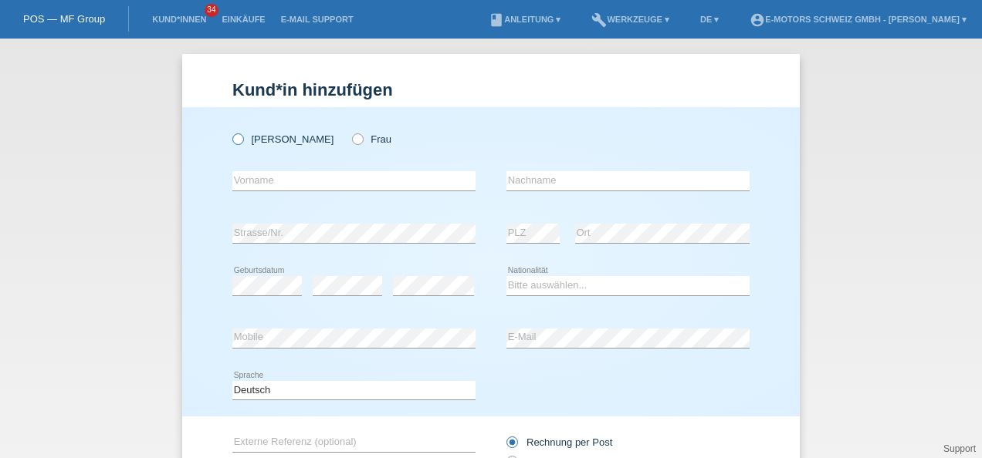
click at [230, 131] on icon at bounding box center [230, 131] width 0 height 0
click at [232, 133] on input "Herr" at bounding box center [237, 138] width 10 height 10
radio input "true"
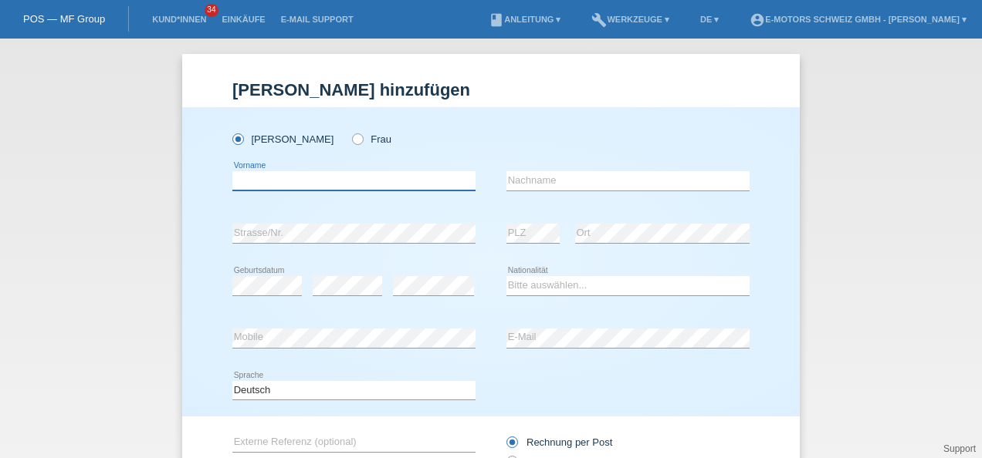
click at [270, 182] on input "text" at bounding box center [353, 180] width 243 height 19
paste input "Fjolla"
type input "Fjolla"
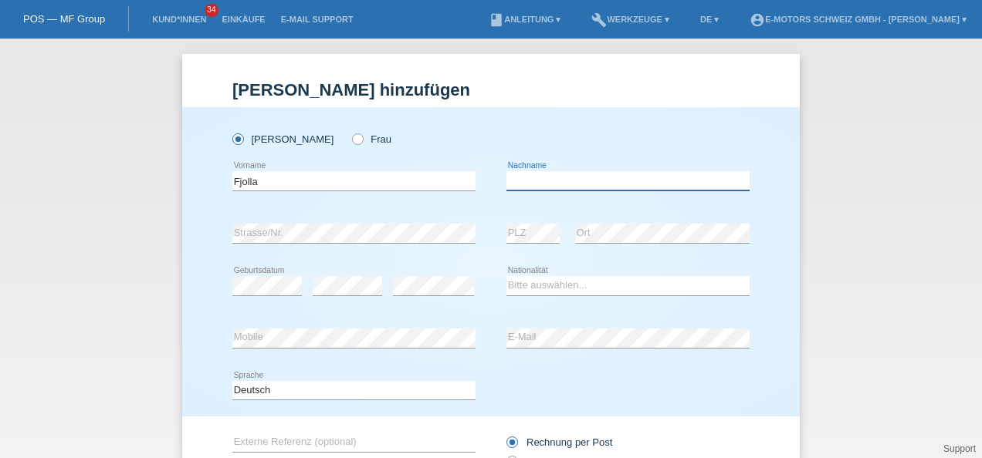
click at [628, 177] on input "text" at bounding box center [627, 180] width 243 height 19
paste input "ibishi"
click at [506, 182] on input "ibishi" at bounding box center [627, 180] width 243 height 19
type input "Ibishi"
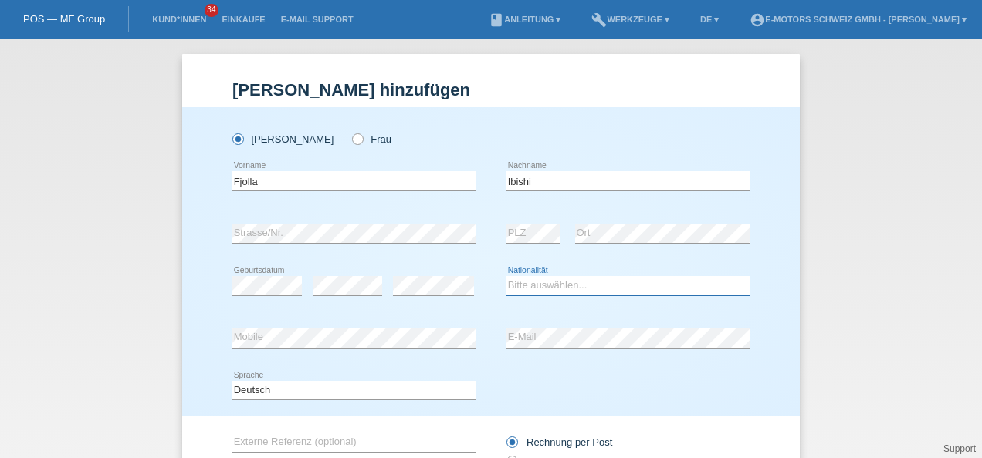
click at [575, 287] on select "Bitte auswählen... Schweiz Deutschland Liechtenstein Österreich ------------ Af…" at bounding box center [627, 285] width 243 height 19
select select "XK"
click at [506, 276] on select "Bitte auswählen... Schweiz Deutschland Liechtenstein Österreich ------------ Af…" at bounding box center [627, 285] width 243 height 19
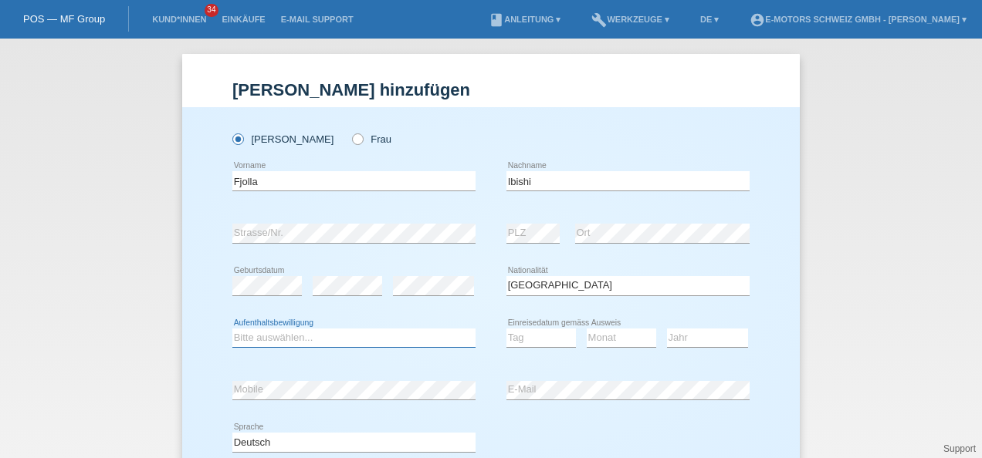
click at [292, 344] on select "Bitte auswählen... C B B - Flüchtlingsstatus Andere" at bounding box center [353, 338] width 243 height 19
select select "C"
click at [232, 329] on select "Bitte auswählen... C B B - Flüchtlingsstatus Andere" at bounding box center [353, 338] width 243 height 19
click at [543, 336] on select "Tag 01 02 03 04 05 06 07 08 09 10 11" at bounding box center [540, 338] width 69 height 19
select select "21"
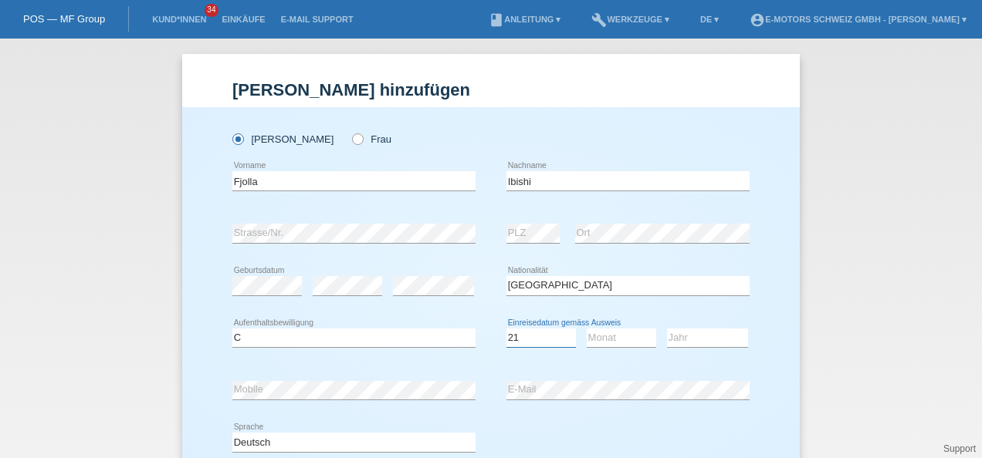
click at [506, 329] on select "Tag 01 02 03 04 05 06 07 08 09 10 11" at bounding box center [540, 338] width 69 height 19
click at [612, 339] on select "Monat 01 02 03 04 05 06 07 08 09 10 11" at bounding box center [620, 338] width 69 height 19
select select "01"
click at [586, 329] on select "Monat 01 02 03 04 05 06 07 08 09 10 11" at bounding box center [620, 338] width 69 height 19
click at [684, 339] on select "Jahr 2025 2024 2023 2022 2021 2020 2019 2018 2017 2016 2015 2014 2013 2012 2011…" at bounding box center [707, 338] width 81 height 19
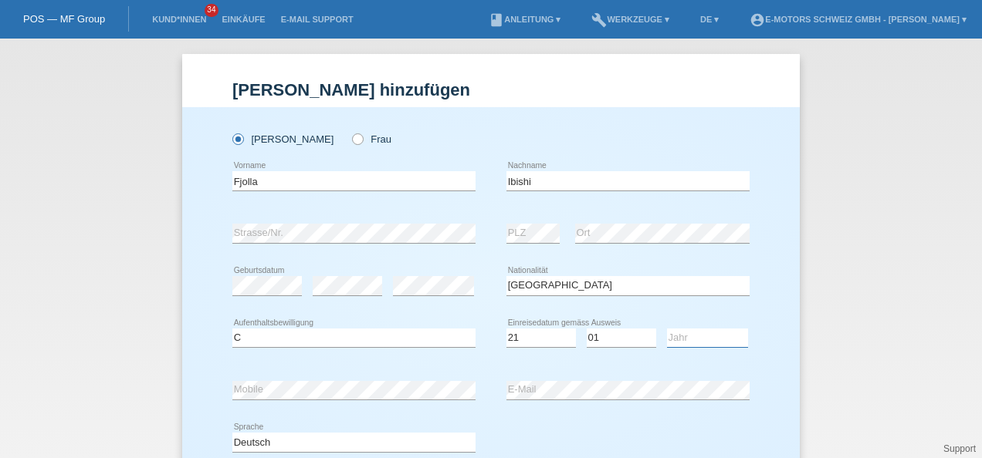
select select "2003"
click at [667, 329] on select "Jahr 2025 2024 2023 2022 2021 2020 2019 2018 2017 2016 2015 2014 2013 2012 2011…" at bounding box center [707, 338] width 81 height 19
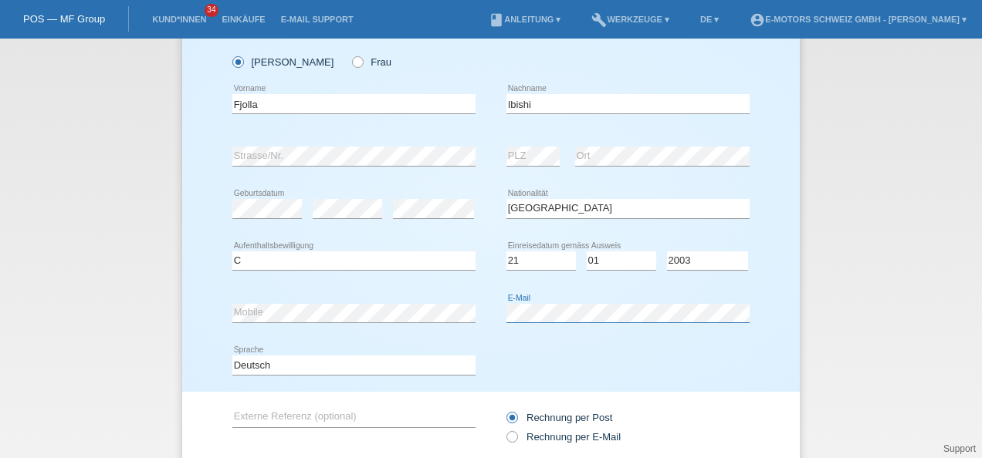
scroll to position [152, 0]
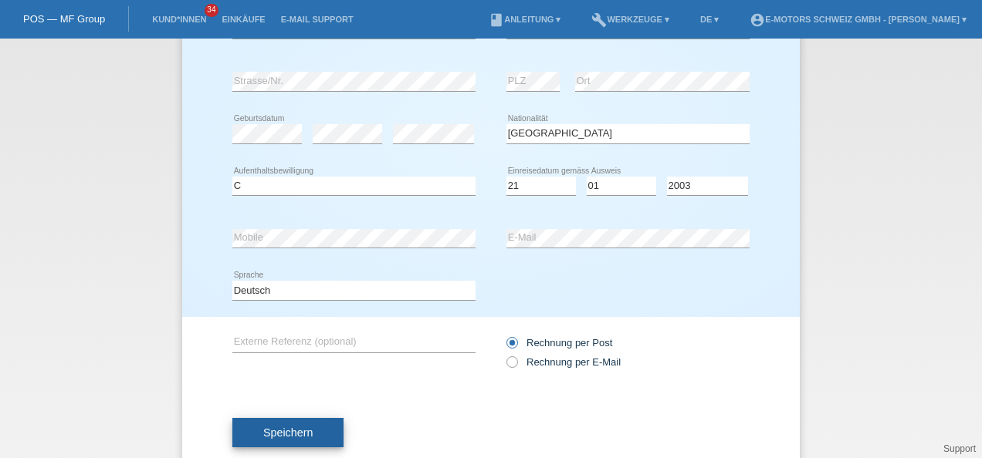
click at [278, 431] on span "Speichern" at bounding box center [287, 433] width 49 height 12
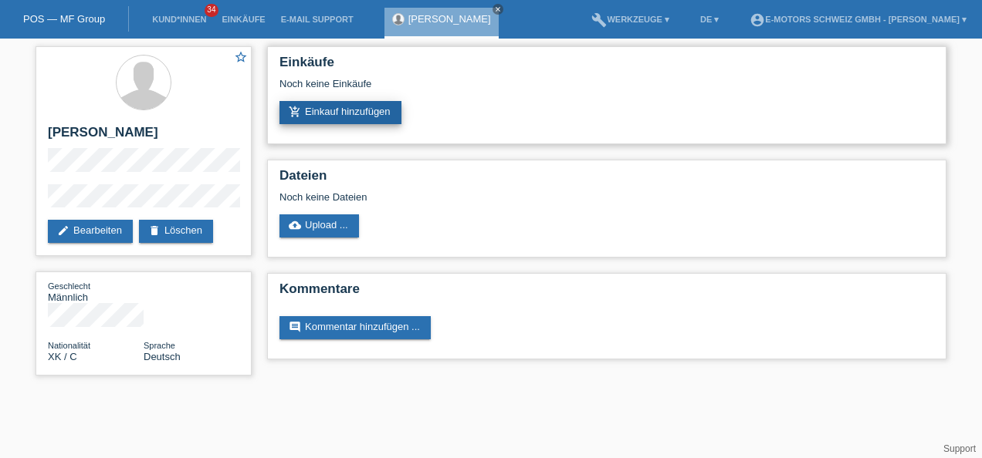
click at [333, 116] on link "add_shopping_cart Einkauf hinzufügen" at bounding box center [340, 112] width 122 height 23
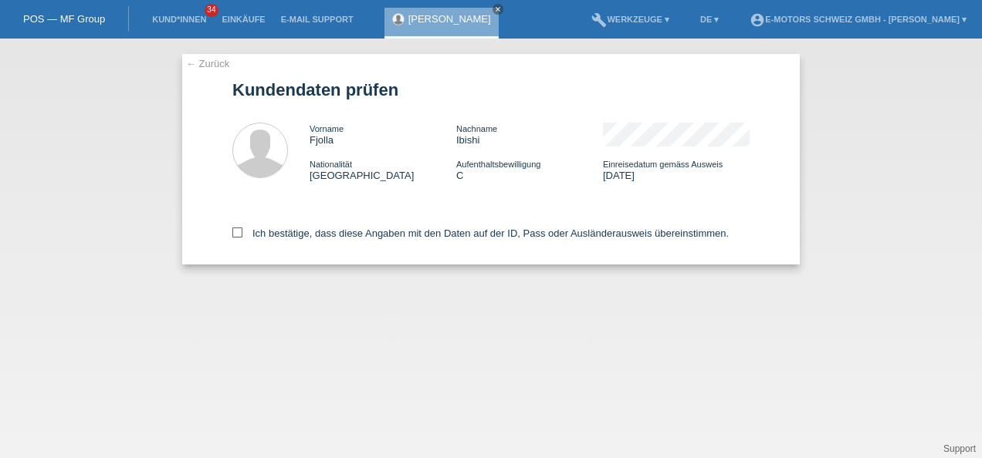
click at [236, 233] on icon at bounding box center [237, 233] width 10 height 10
click at [236, 233] on input "Ich bestätige, dass diese Angaben mit den Daten auf der ID, Pass oder Ausländer…" at bounding box center [237, 233] width 10 height 10
checkbox input "true"
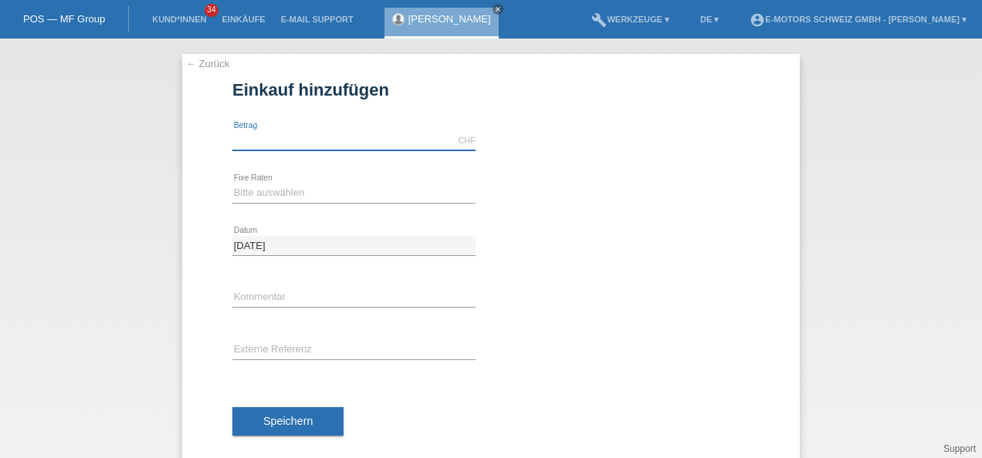
click at [350, 145] on input "text" at bounding box center [353, 140] width 243 height 19
click at [152, 134] on div "← Zurück Einkauf hinzufügen Verfügbarer Betrag: 5000.00 CHF error Betrag" at bounding box center [491, 249] width 982 height 420
click at [282, 137] on input "5000.00" at bounding box center [353, 140] width 243 height 19
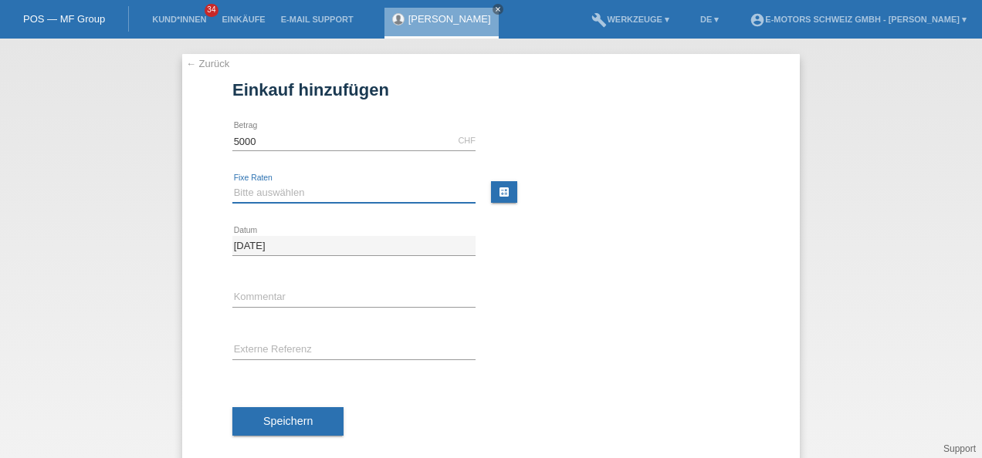
type input "5000.00"
click at [240, 190] on select "Bitte auswählen 12 Raten 24 Raten 36 Raten 48 Raten" at bounding box center [353, 193] width 243 height 19
select select "214"
click at [232, 184] on select "Bitte auswählen 12 Raten 24 Raten 36 Raten 48 Raten" at bounding box center [353, 193] width 243 height 19
click at [245, 289] on input "text" at bounding box center [353, 298] width 243 height 19
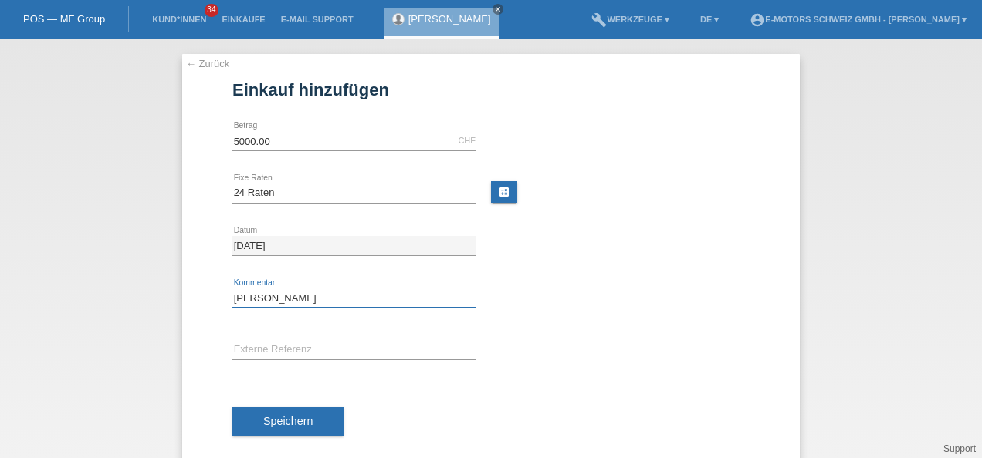
type input "Philippe"
drag, startPoint x: 127, startPoint y: 274, endPoint x: 134, endPoint y: 275, distance: 7.8
click at [128, 274] on div "← Zurück Einkauf hinzufügen Verfügbarer Betrag: 5000.00 CHF error Betrag" at bounding box center [491, 249] width 982 height 420
click at [285, 422] on span "Speichern" at bounding box center [287, 421] width 49 height 12
